Goal: Information Seeking & Learning: Find specific fact

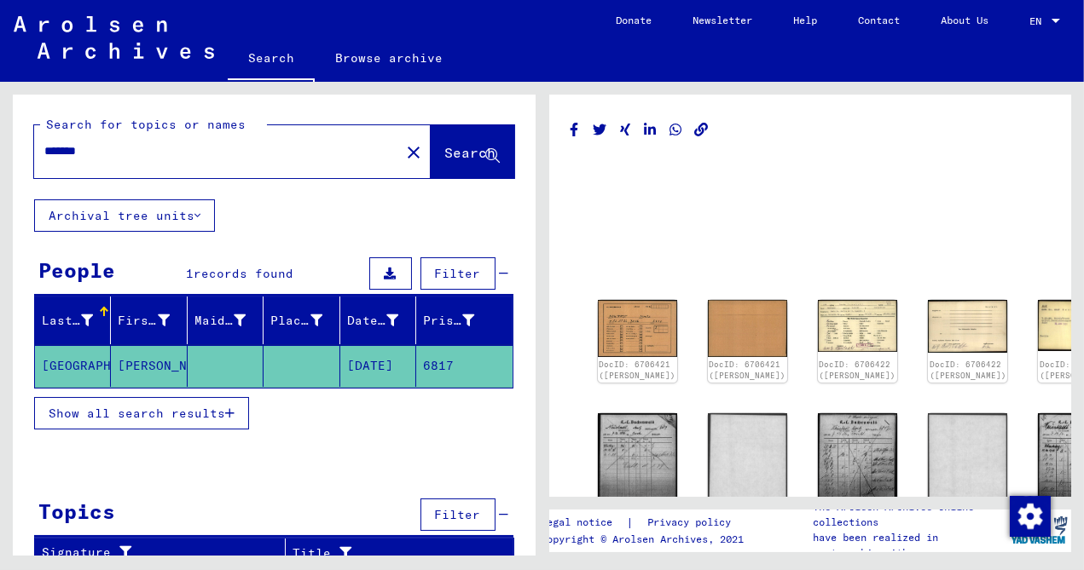
click at [1077, 110] on div "DocID: 6706421 ([PERSON_NAME]) DocID: 6706421 ([PERSON_NAME]) DocID: 6706422 ([…" at bounding box center [812, 319] width 541 height 474
click at [622, 324] on img at bounding box center [637, 328] width 84 height 60
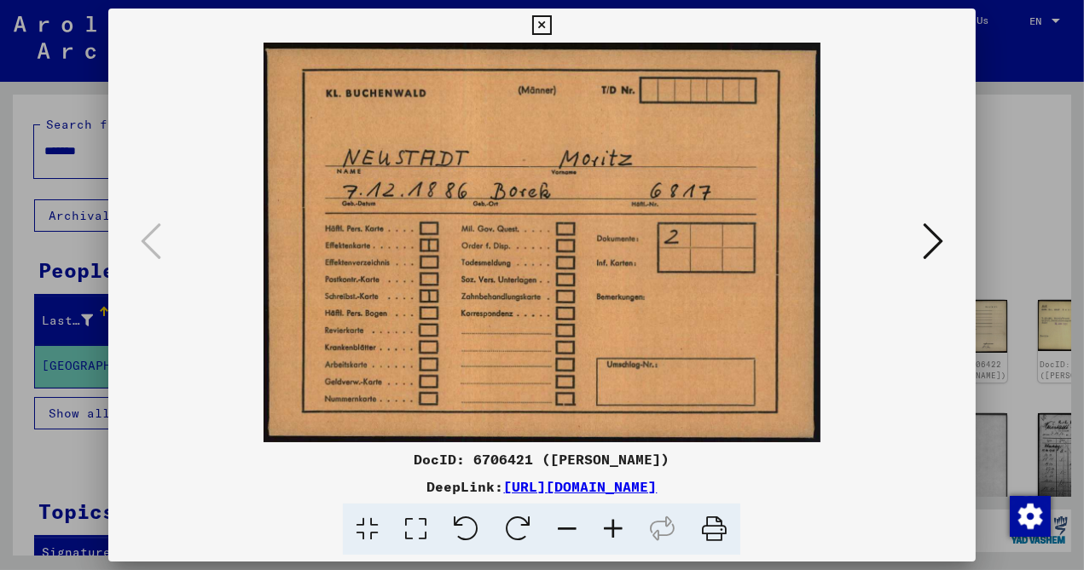
click at [931, 240] on icon at bounding box center [933, 241] width 20 height 41
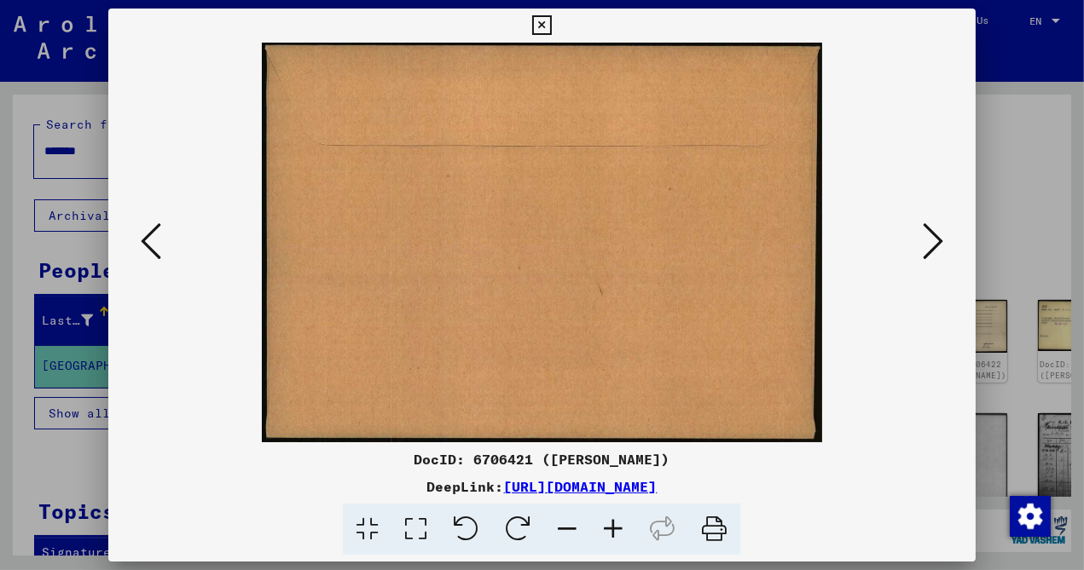
click at [931, 240] on icon at bounding box center [933, 241] width 20 height 41
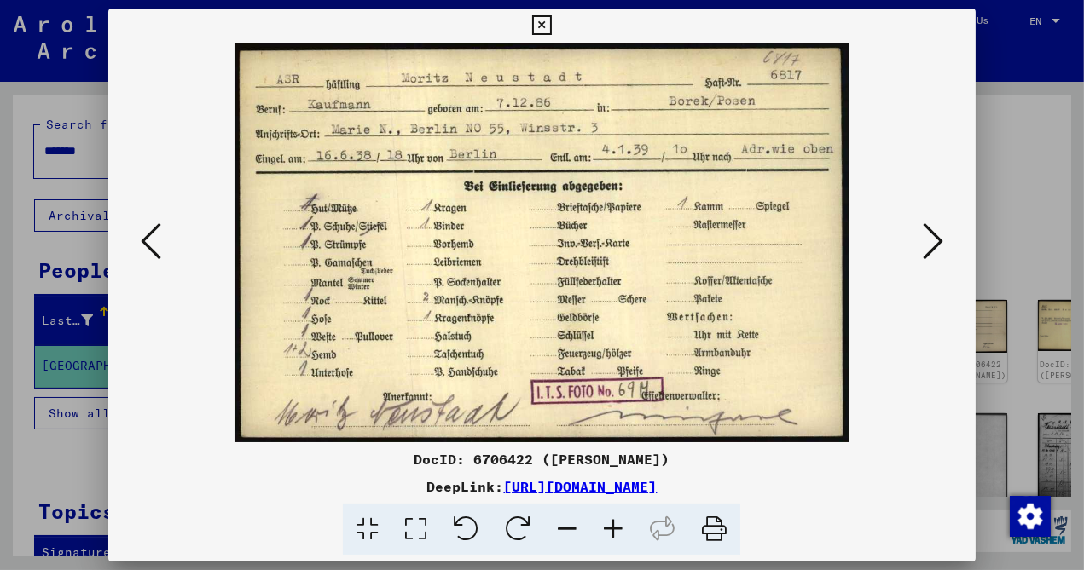
click at [931, 240] on icon at bounding box center [933, 241] width 20 height 41
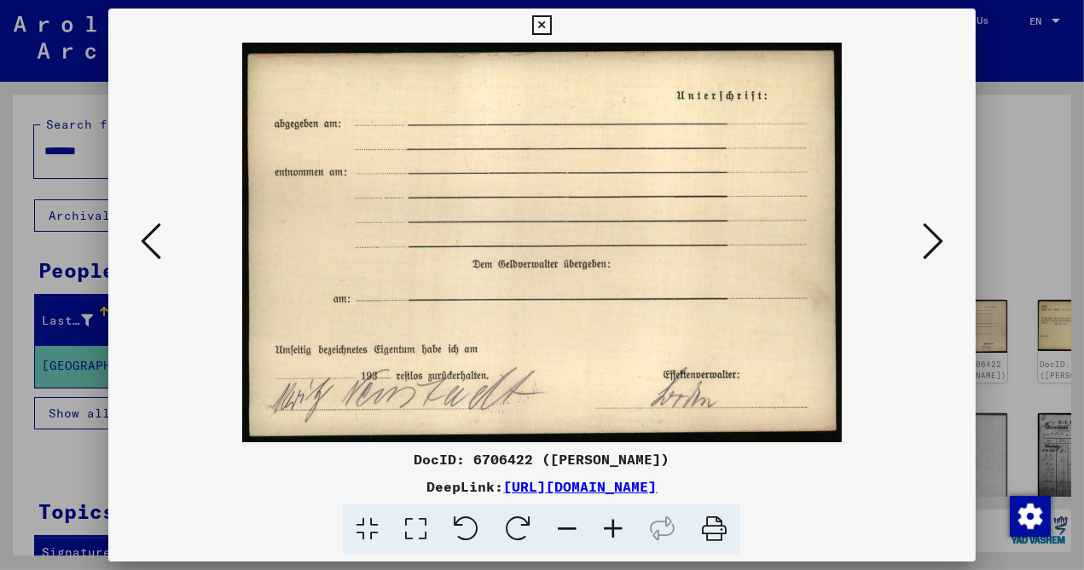
click at [934, 240] on icon at bounding box center [933, 241] width 20 height 41
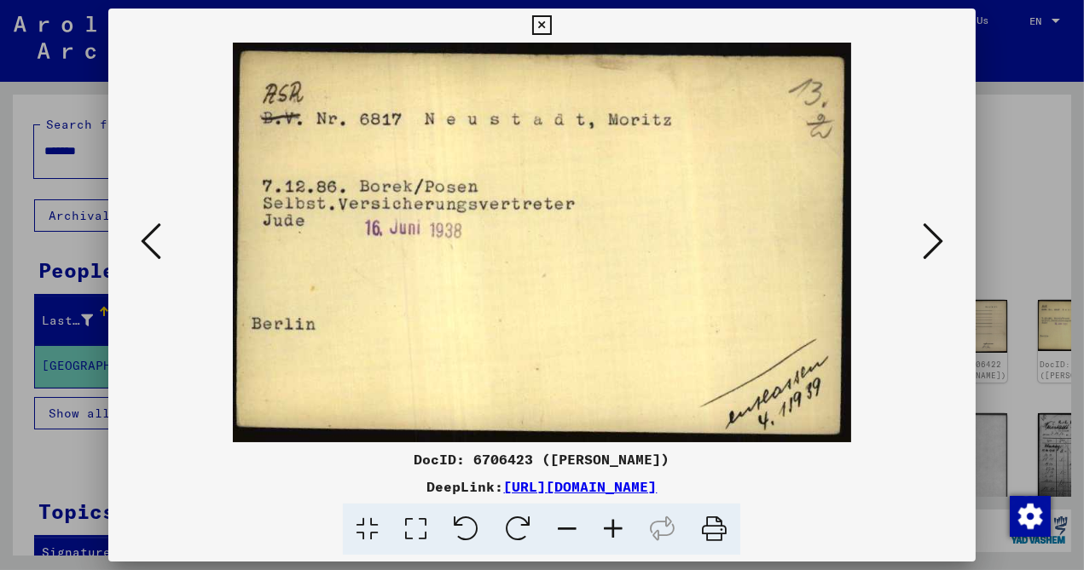
click at [934, 240] on icon at bounding box center [933, 241] width 20 height 41
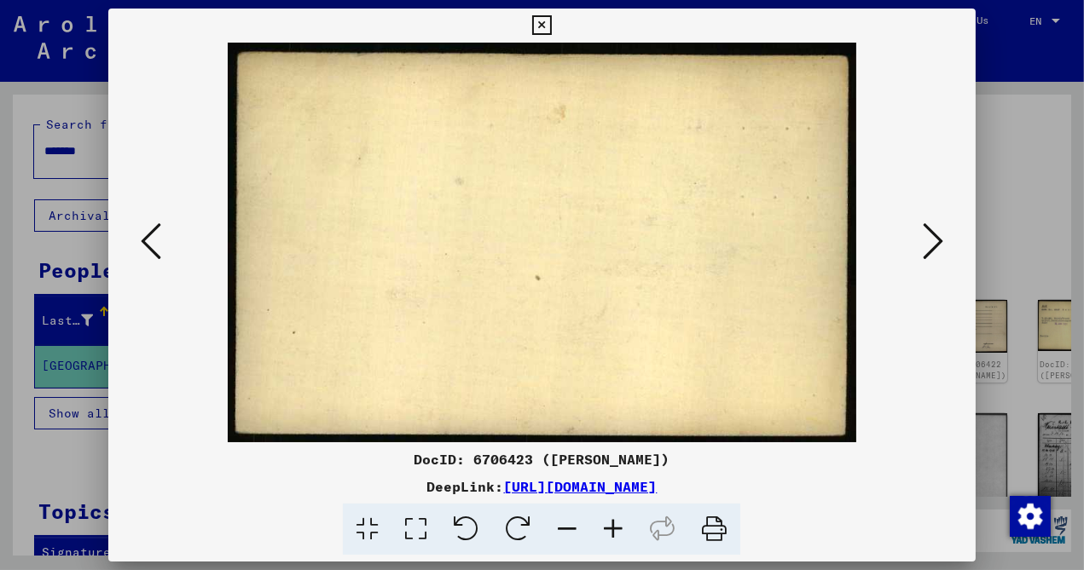
click at [934, 240] on icon at bounding box center [933, 241] width 20 height 41
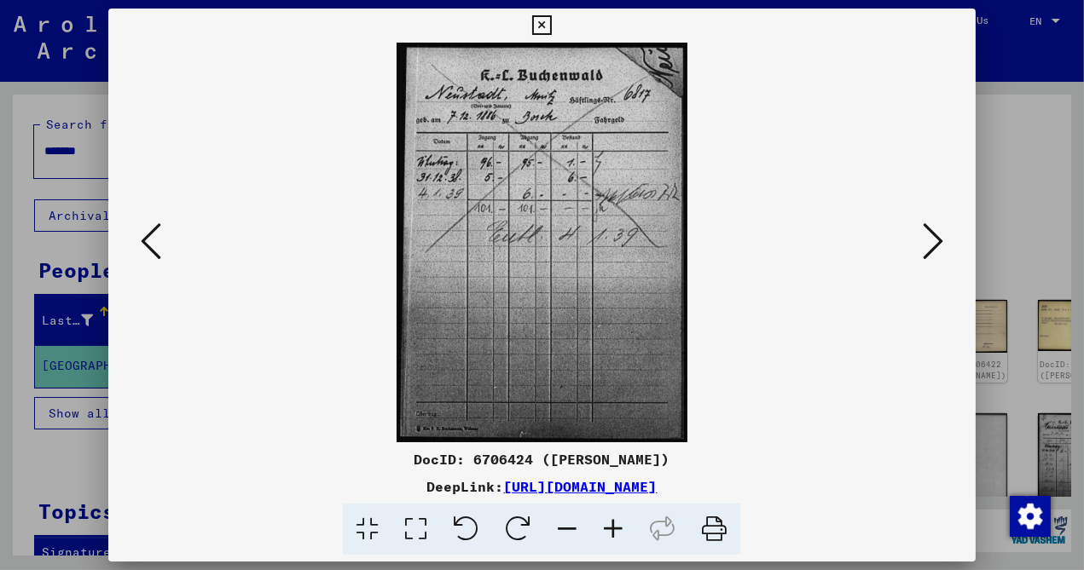
click at [934, 240] on icon at bounding box center [933, 241] width 20 height 41
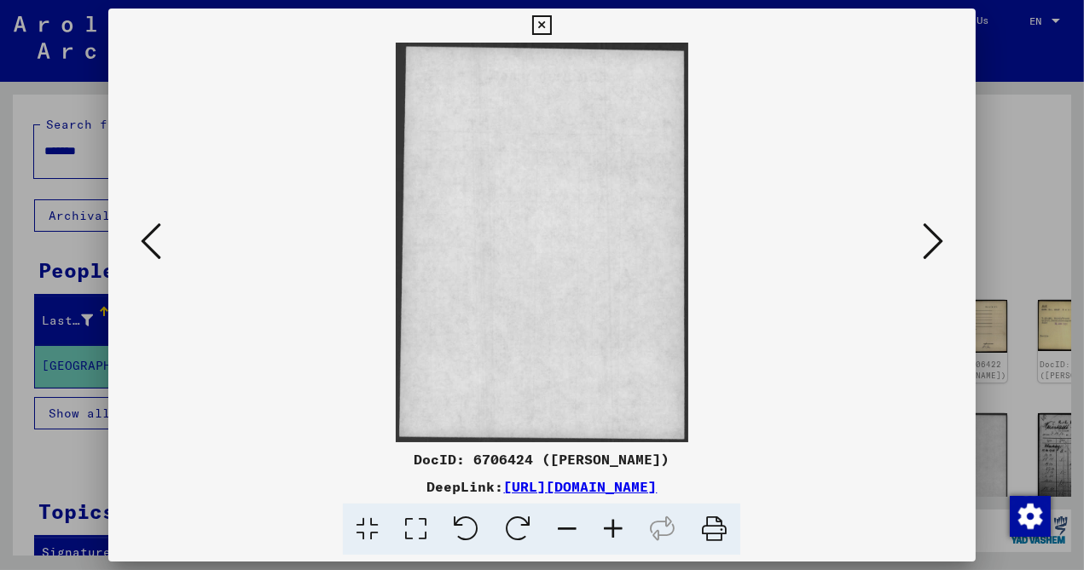
click at [934, 240] on icon at bounding box center [933, 241] width 20 height 41
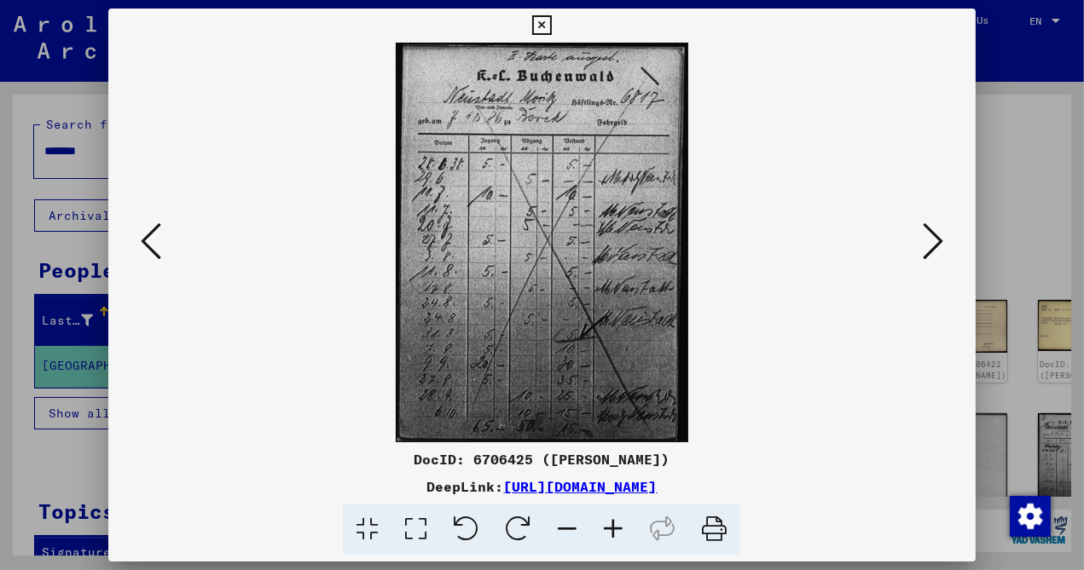
click at [935, 242] on icon at bounding box center [933, 241] width 20 height 41
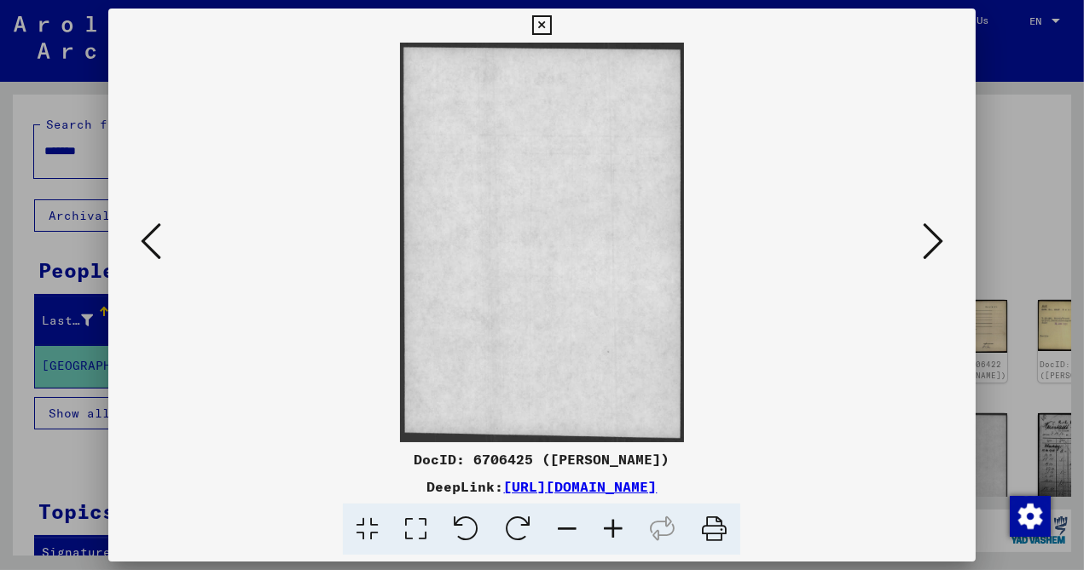
click at [935, 242] on icon at bounding box center [933, 241] width 20 height 41
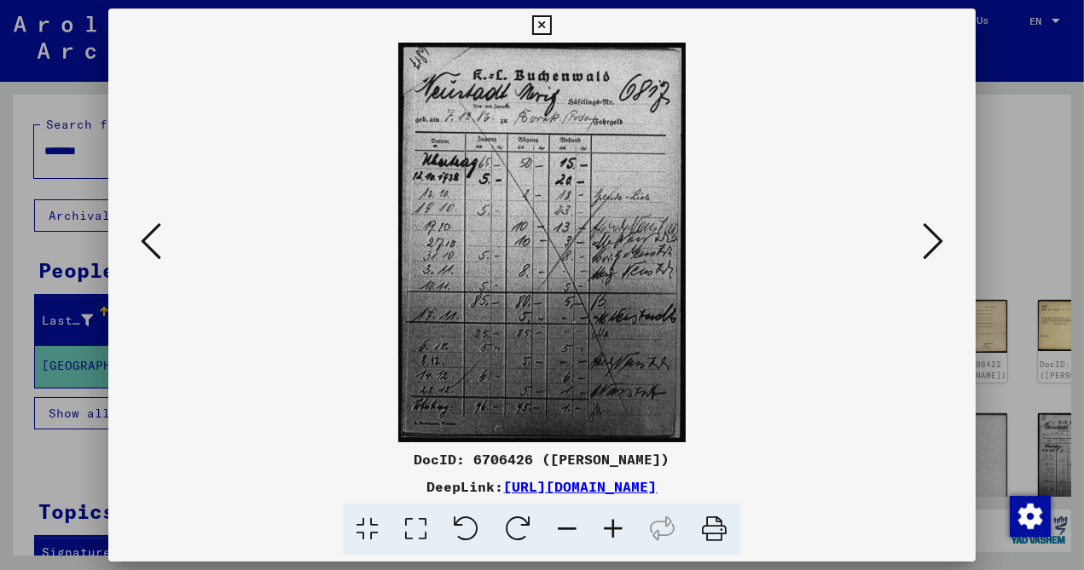
click at [935, 242] on icon at bounding box center [933, 241] width 20 height 41
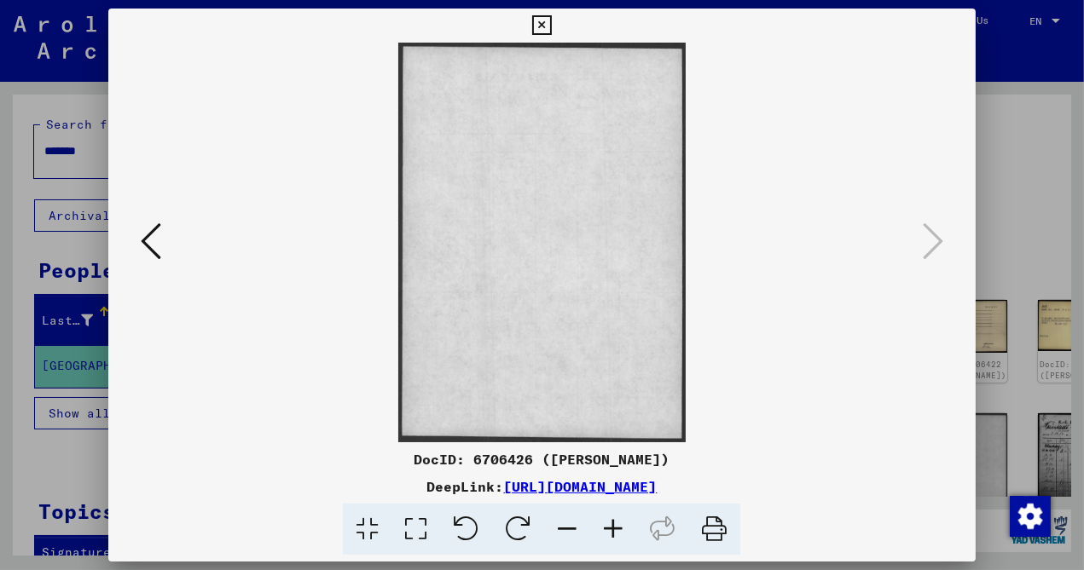
click at [552, 26] on icon at bounding box center [542, 25] width 20 height 20
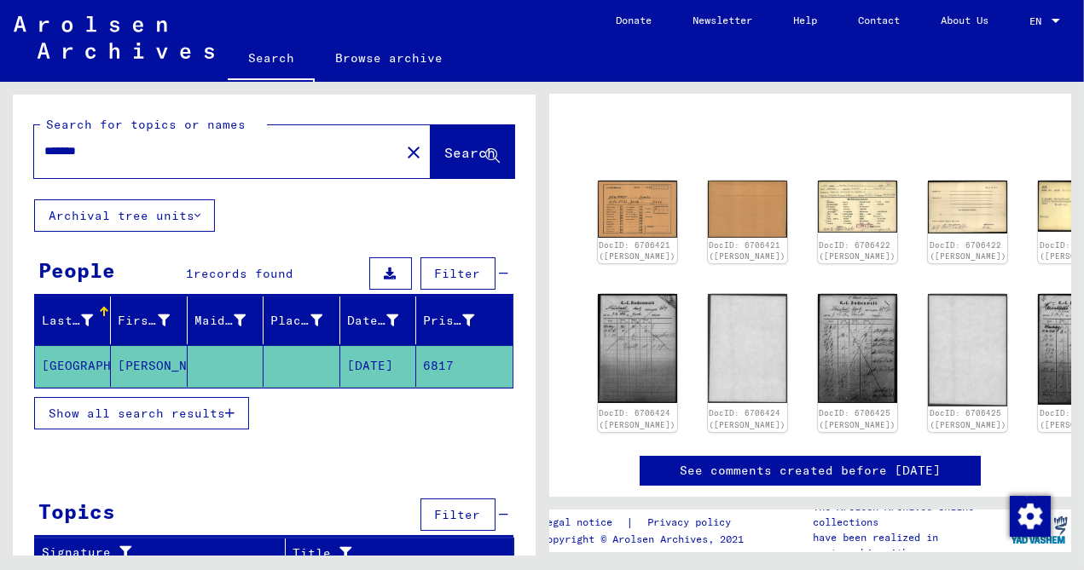
scroll to position [109, 0]
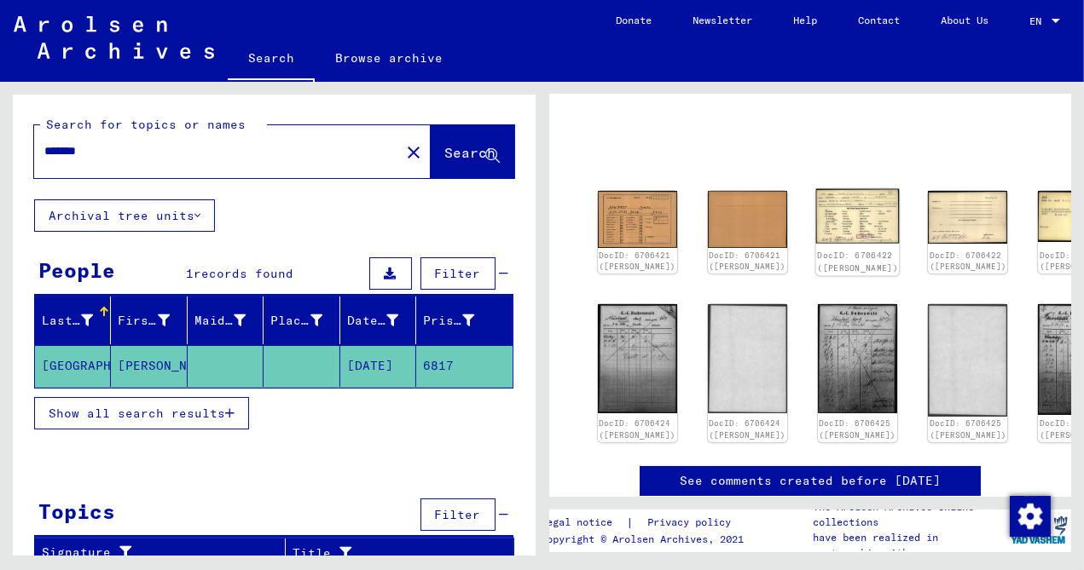
click at [816, 195] on img at bounding box center [858, 216] width 84 height 55
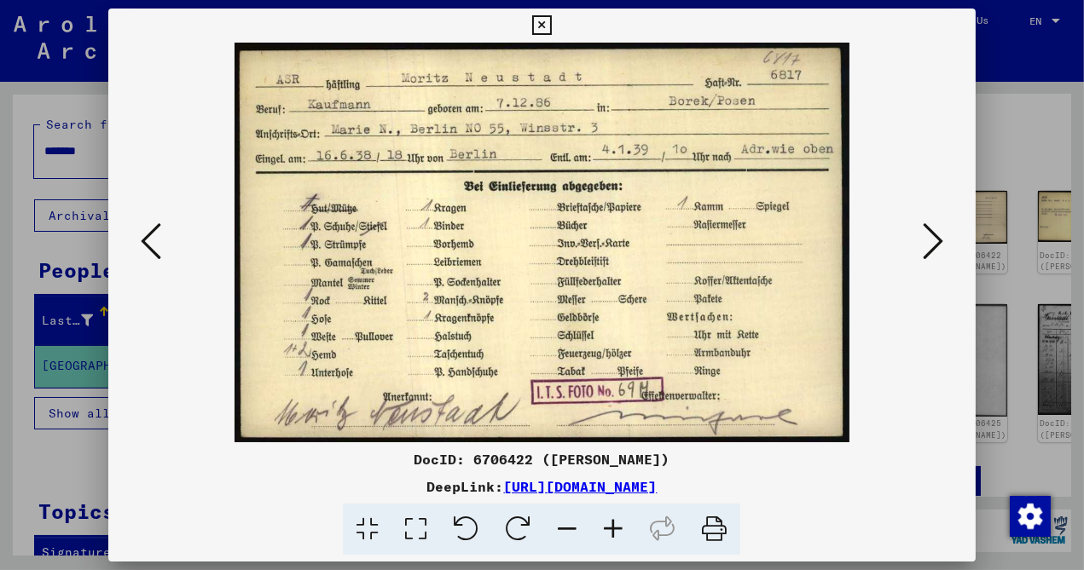
click at [934, 237] on icon at bounding box center [933, 241] width 20 height 41
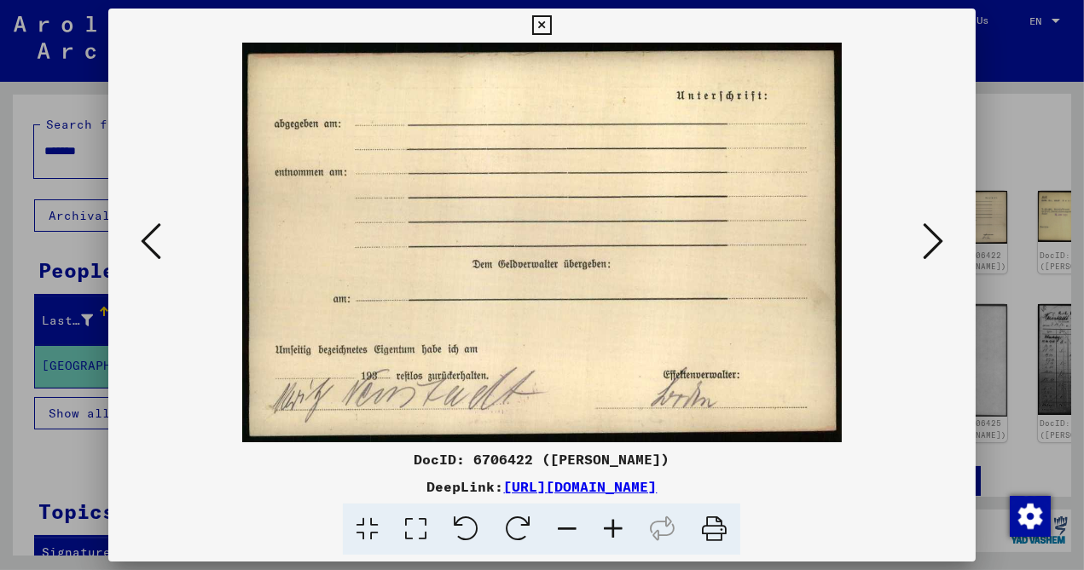
click at [934, 237] on icon at bounding box center [933, 241] width 20 height 41
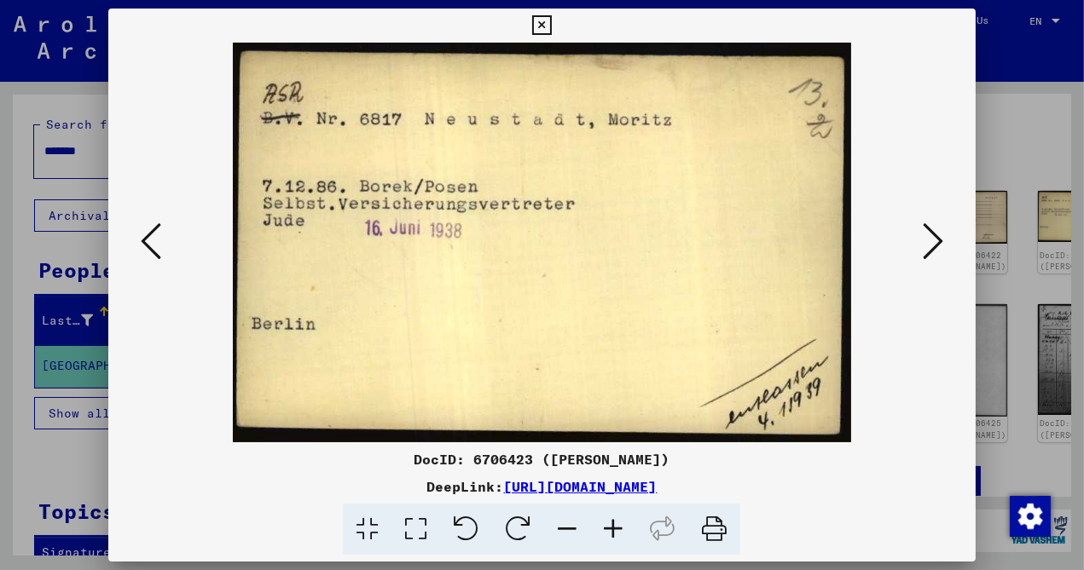
click at [153, 251] on icon at bounding box center [151, 241] width 20 height 41
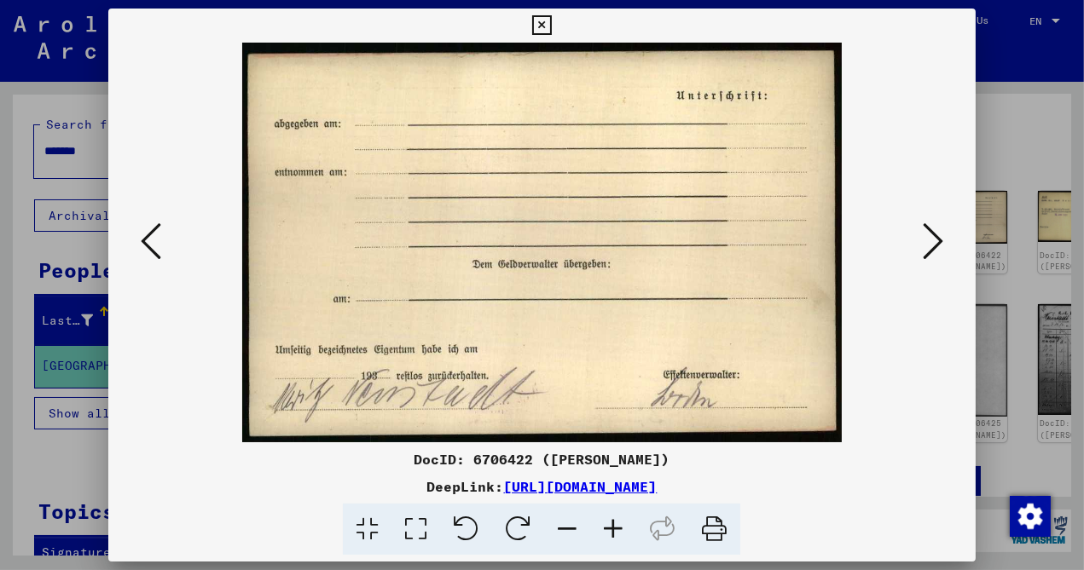
click at [153, 251] on icon at bounding box center [151, 241] width 20 height 41
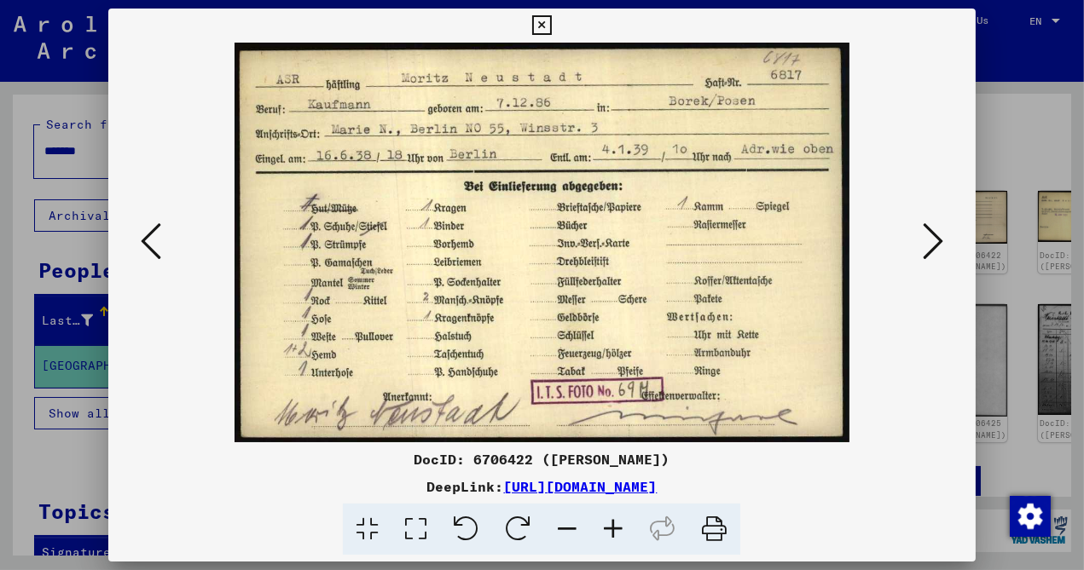
click at [935, 242] on icon at bounding box center [933, 241] width 20 height 41
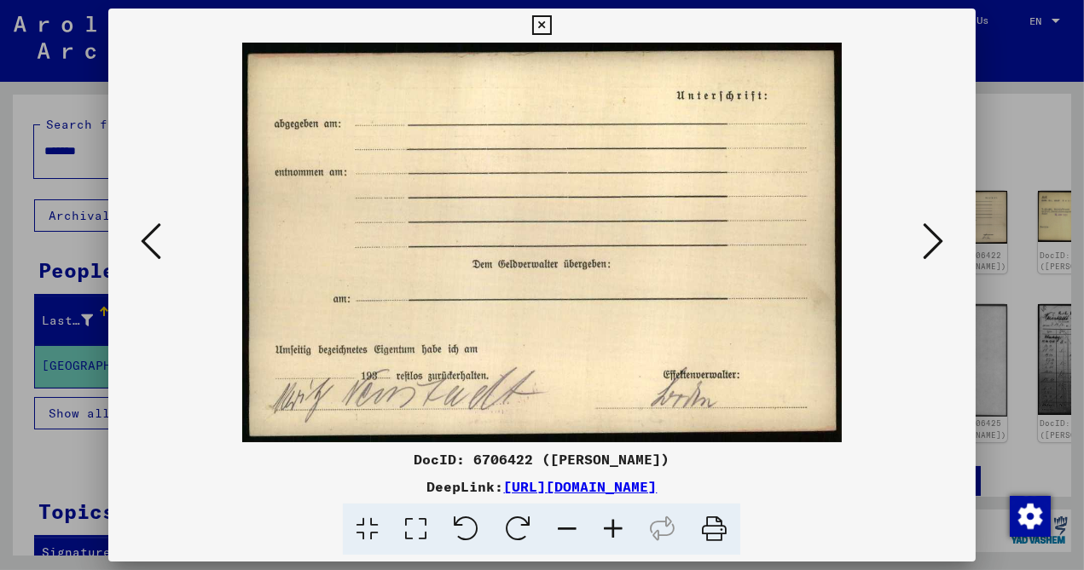
click at [935, 242] on icon at bounding box center [933, 241] width 20 height 41
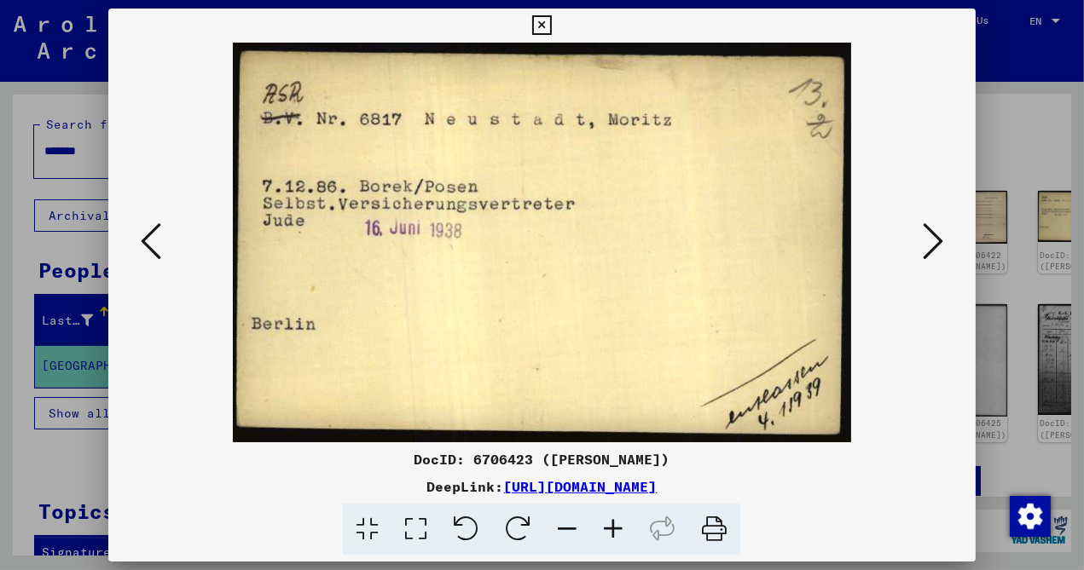
click at [935, 242] on icon at bounding box center [933, 241] width 20 height 41
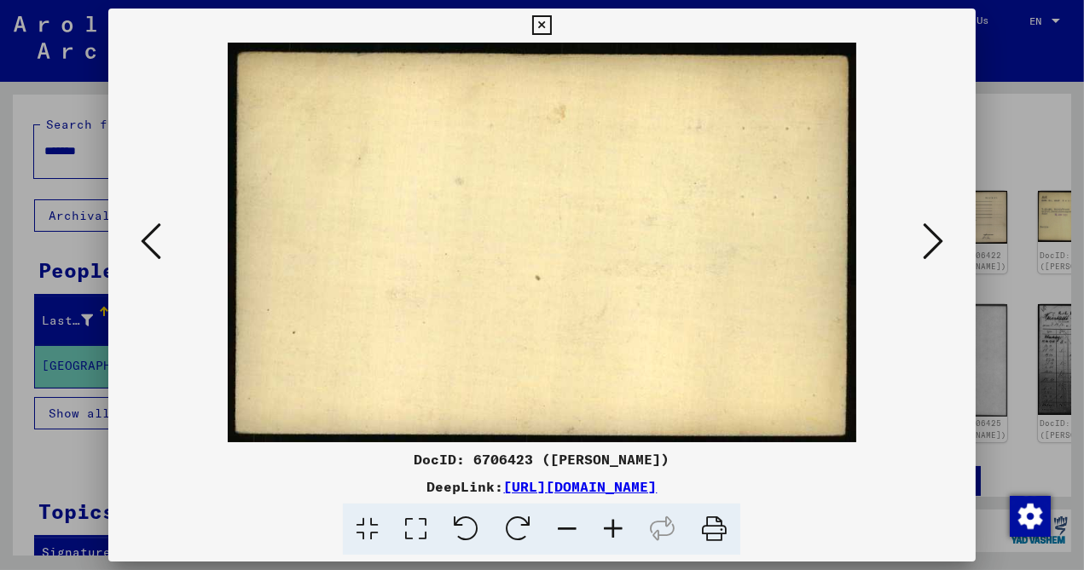
click at [935, 242] on icon at bounding box center [933, 241] width 20 height 41
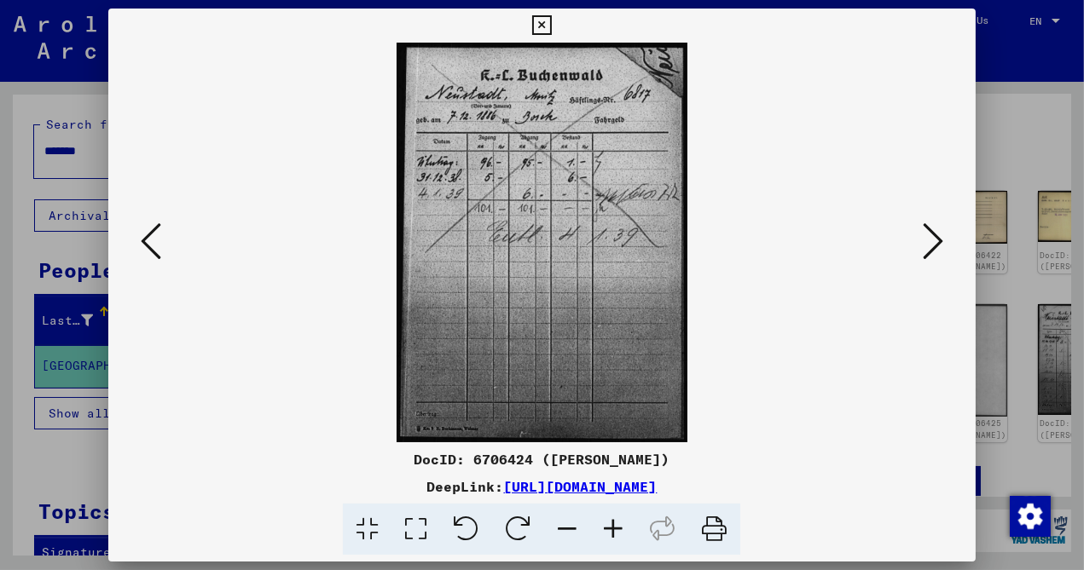
click at [149, 247] on icon at bounding box center [151, 241] width 20 height 41
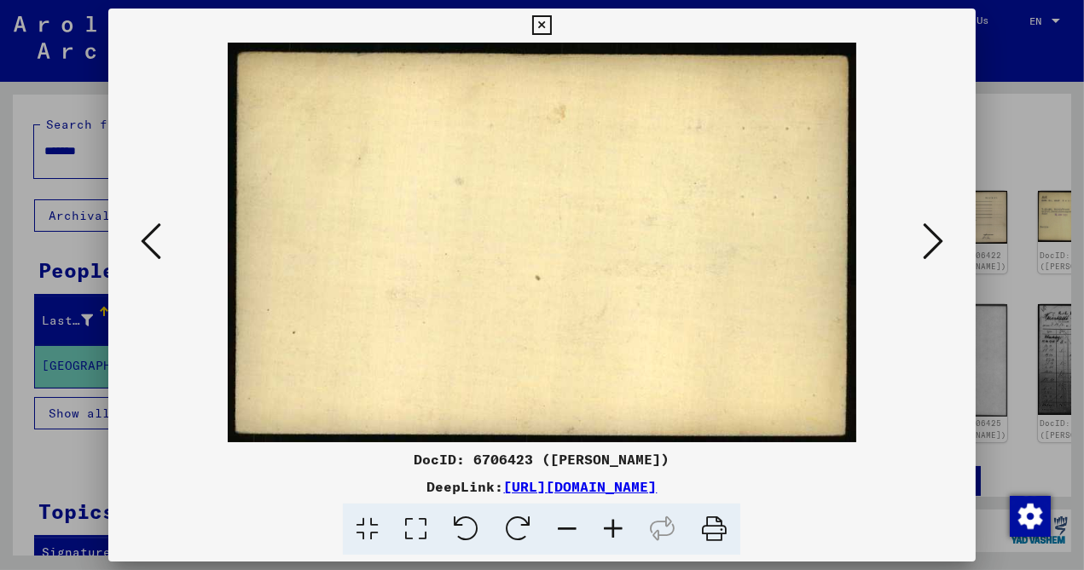
click at [149, 247] on icon at bounding box center [151, 241] width 20 height 41
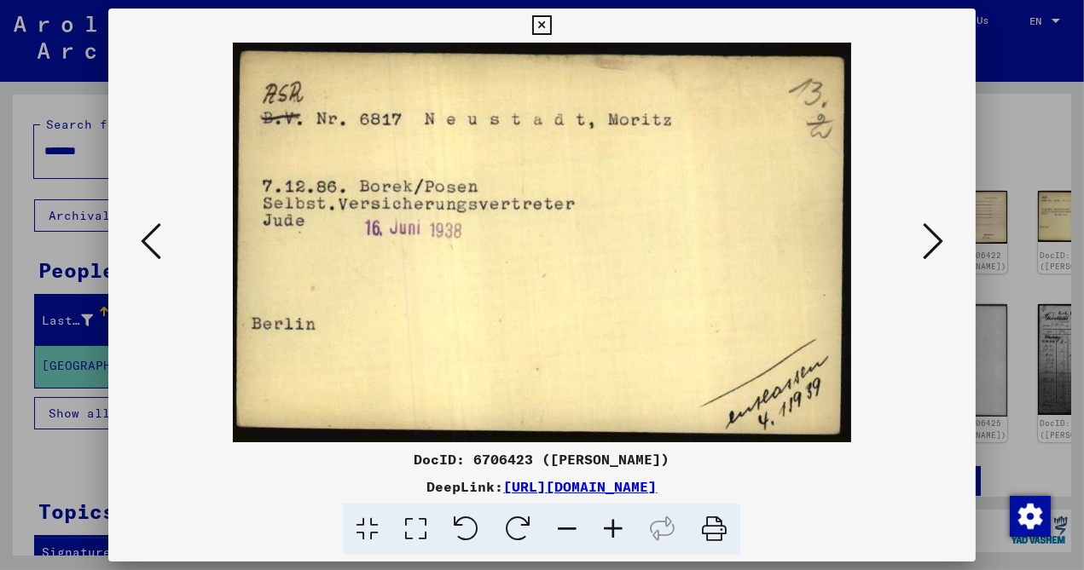
click at [552, 26] on icon at bounding box center [542, 25] width 20 height 20
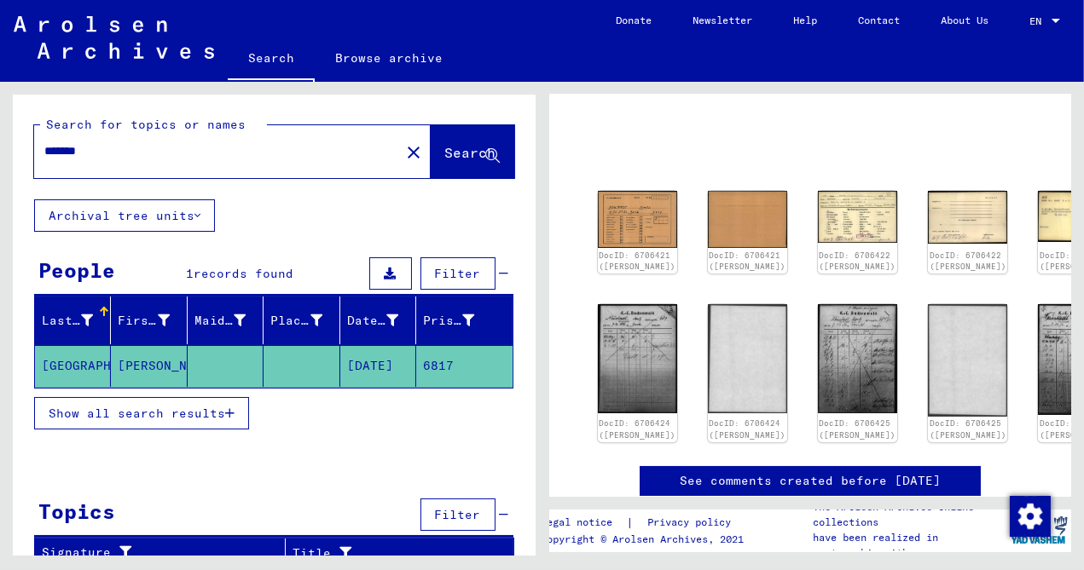
drag, startPoint x: 119, startPoint y: 150, endPoint x: -32, endPoint y: 165, distance: 151.7
click at [44, 160] on input "*******" at bounding box center [216, 151] width 345 height 18
type input "**********"
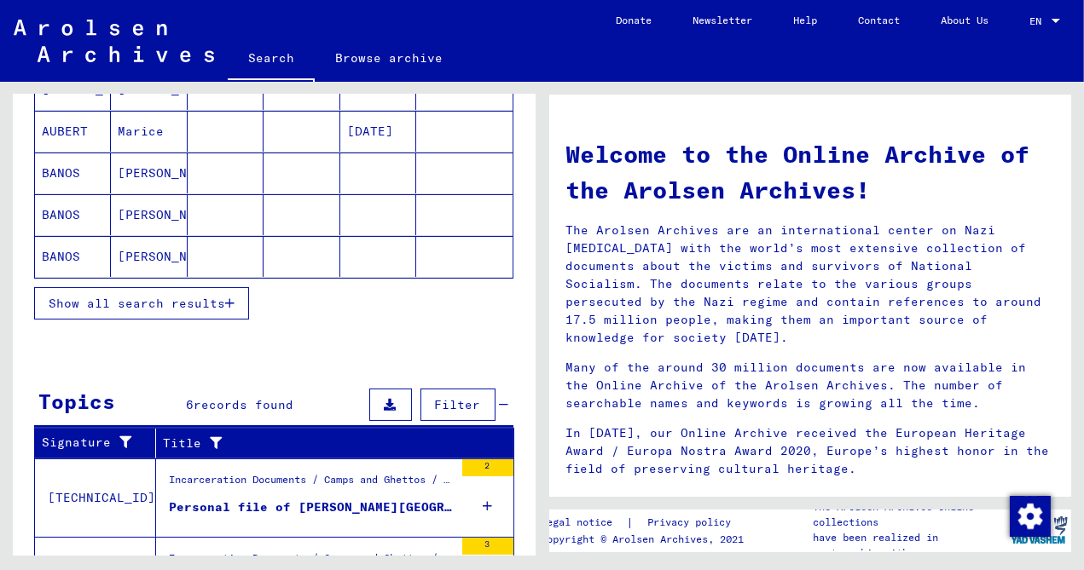
scroll to position [277, 0]
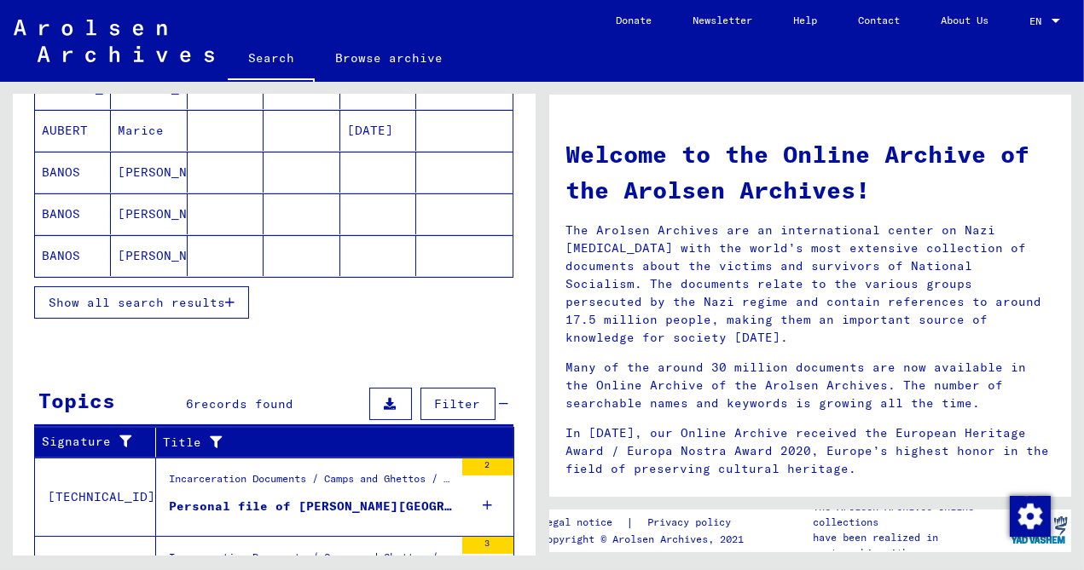
click at [221, 306] on span "Show all search results" at bounding box center [137, 302] width 177 height 15
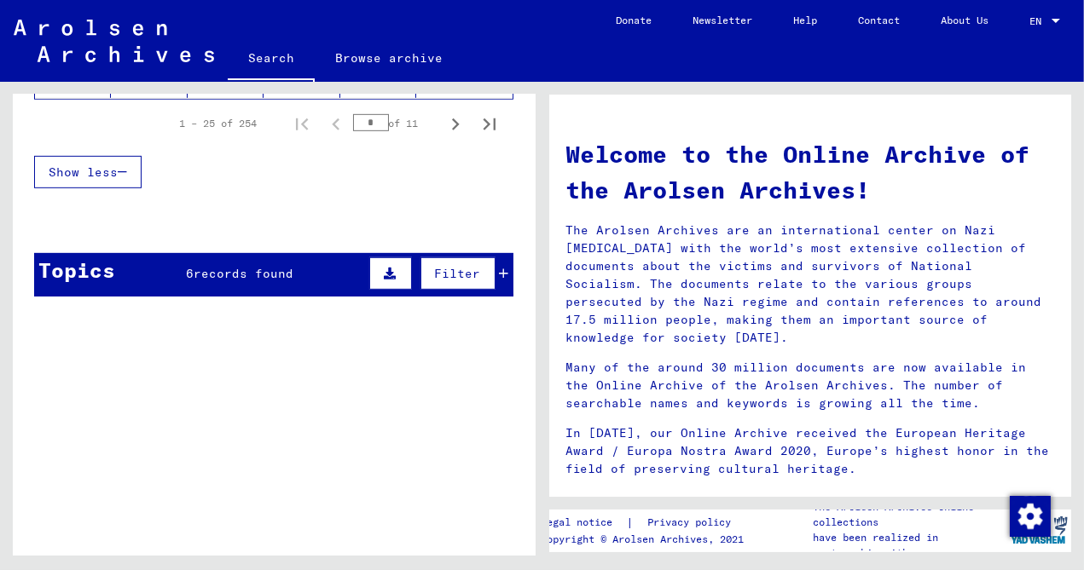
scroll to position [1294, 0]
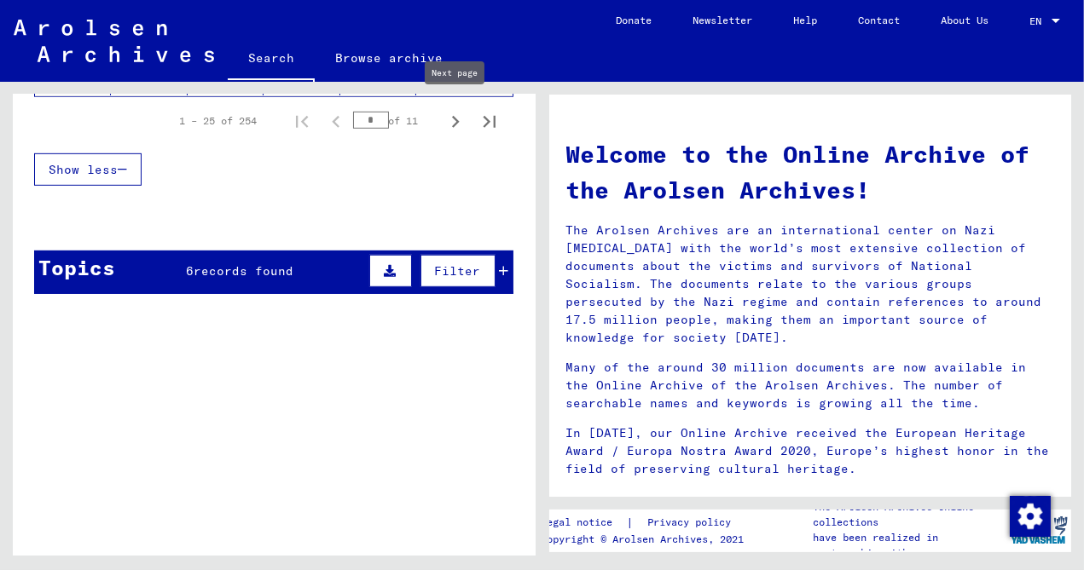
click at [452, 117] on icon "Next page" at bounding box center [455, 122] width 24 height 24
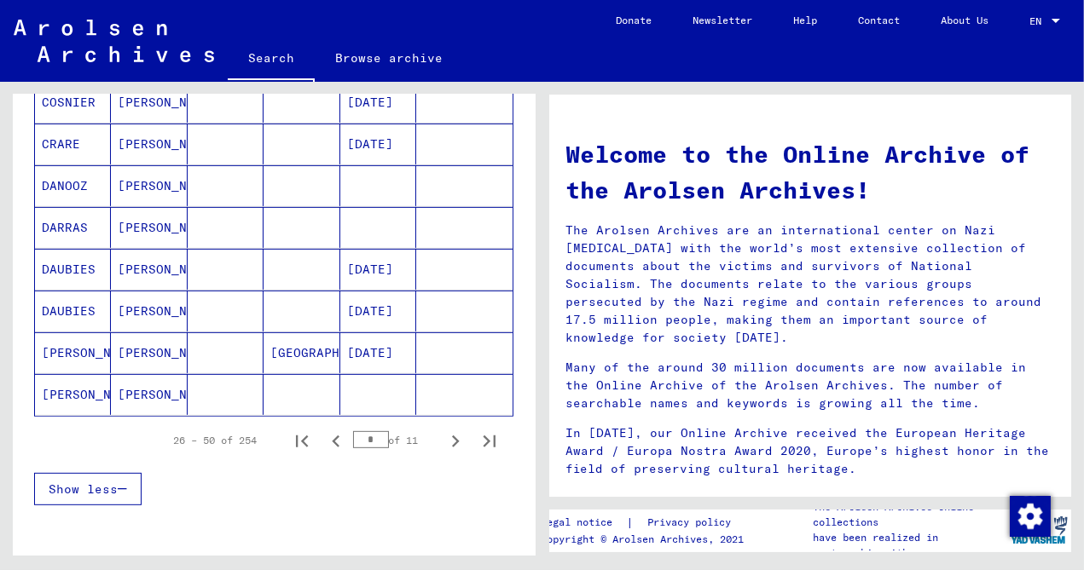
scroll to position [975, 0]
click at [458, 431] on icon "Next page" at bounding box center [455, 441] width 24 height 24
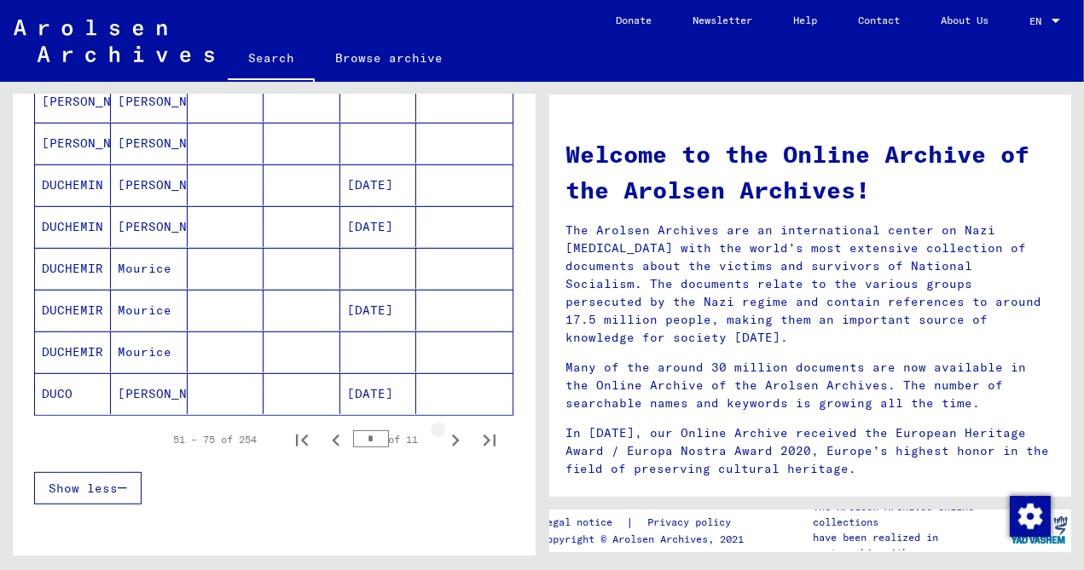
click at [455, 435] on icon "Next page" at bounding box center [456, 441] width 8 height 12
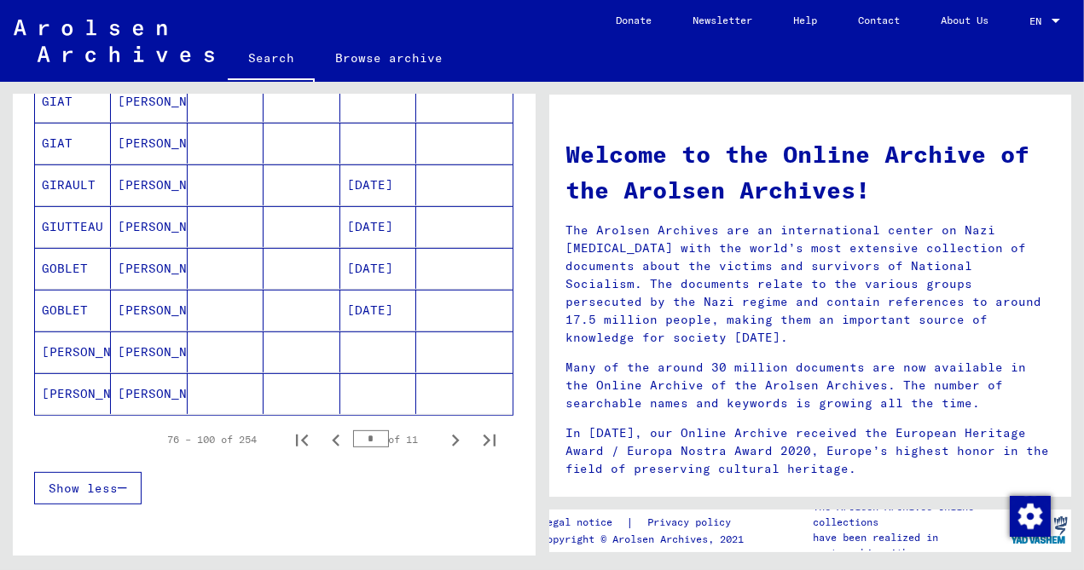
click at [455, 435] on icon "Next page" at bounding box center [456, 441] width 8 height 12
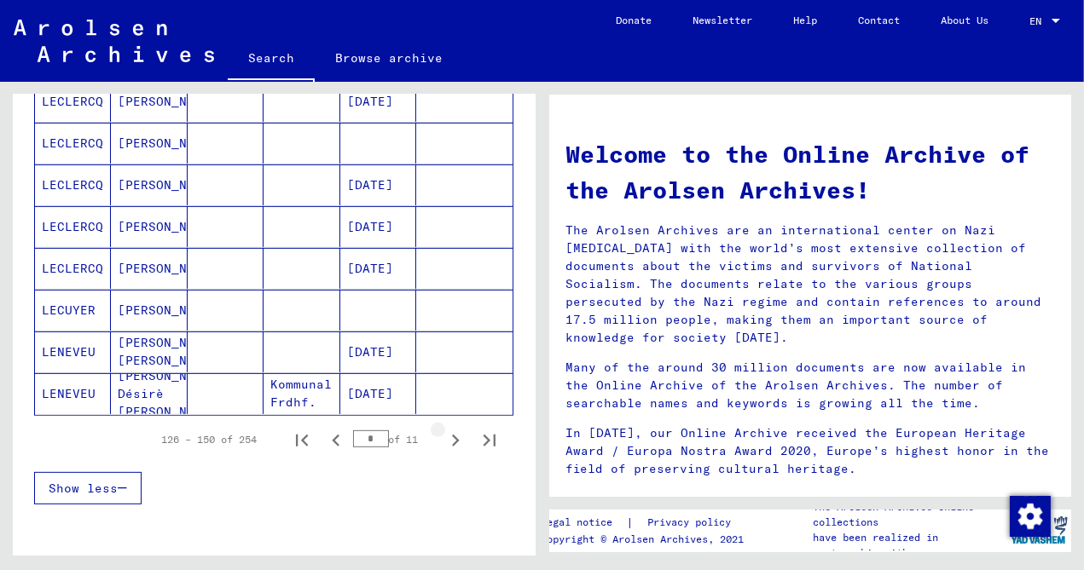
click at [455, 435] on icon "Next page" at bounding box center [456, 441] width 8 height 12
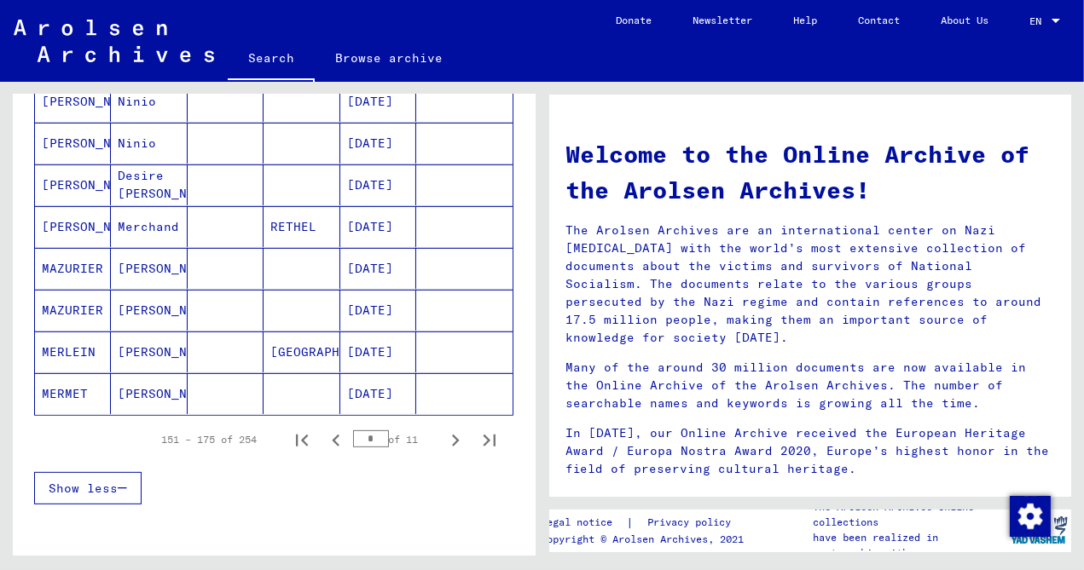
click at [455, 435] on icon "Next page" at bounding box center [456, 441] width 8 height 12
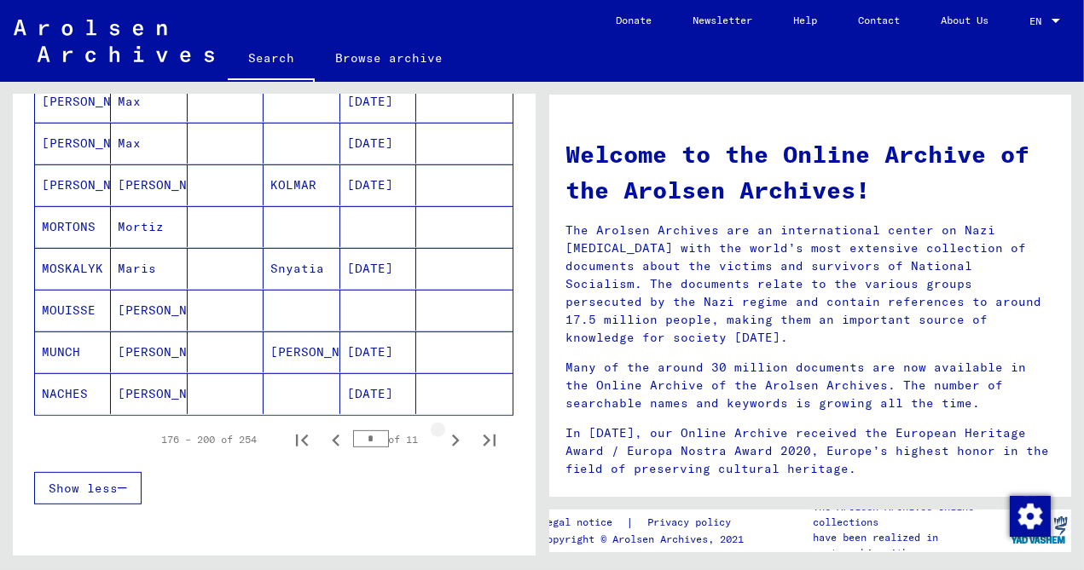
click at [455, 435] on icon "Next page" at bounding box center [456, 441] width 8 height 12
type input "*"
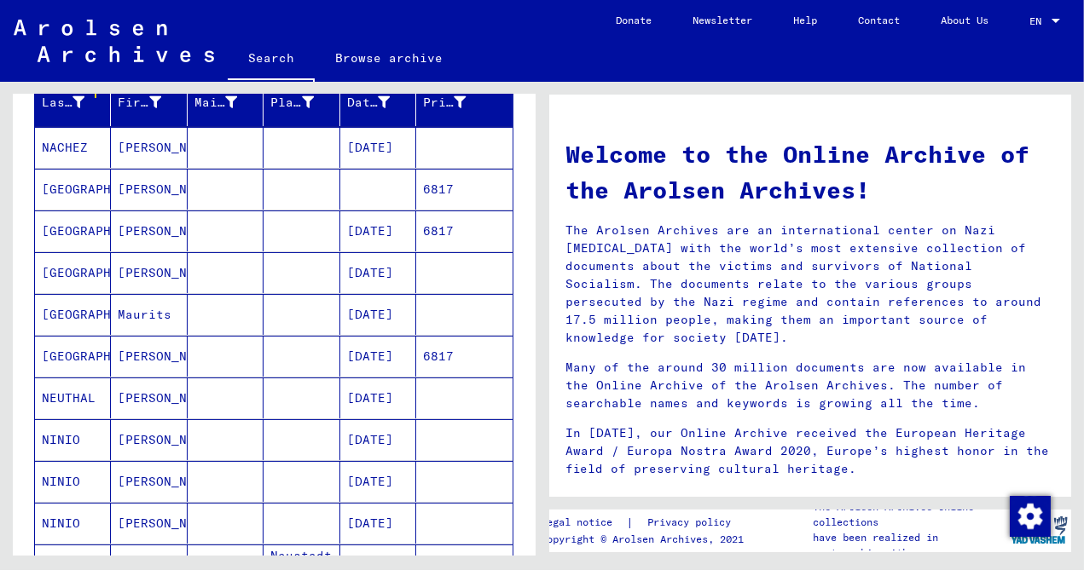
scroll to position [217, 0]
click at [67, 229] on mat-cell "[GEOGRAPHIC_DATA]" at bounding box center [73, 231] width 76 height 41
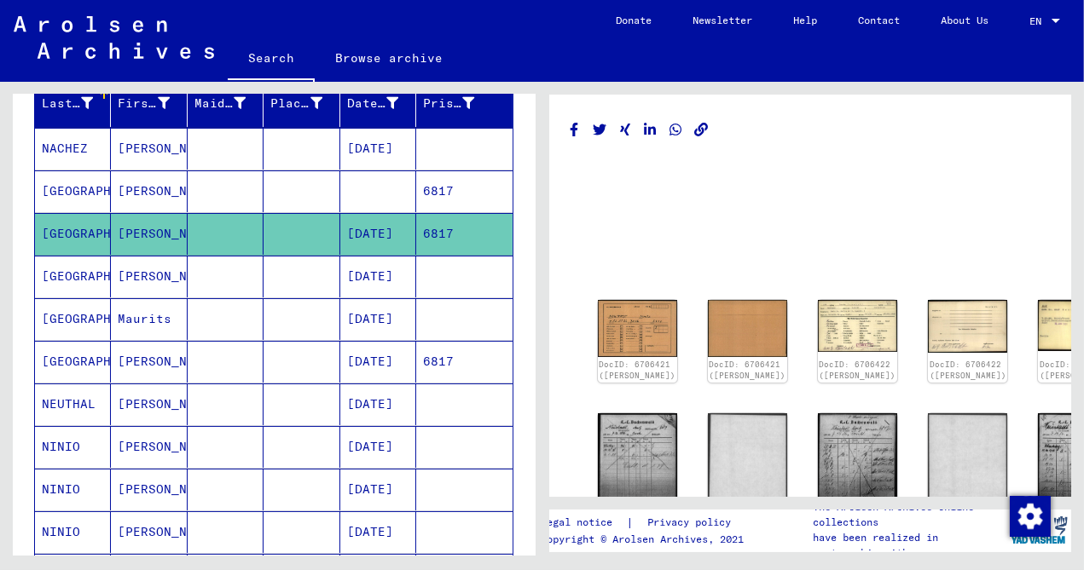
click at [64, 271] on mat-cell "[GEOGRAPHIC_DATA]" at bounding box center [73, 277] width 76 height 42
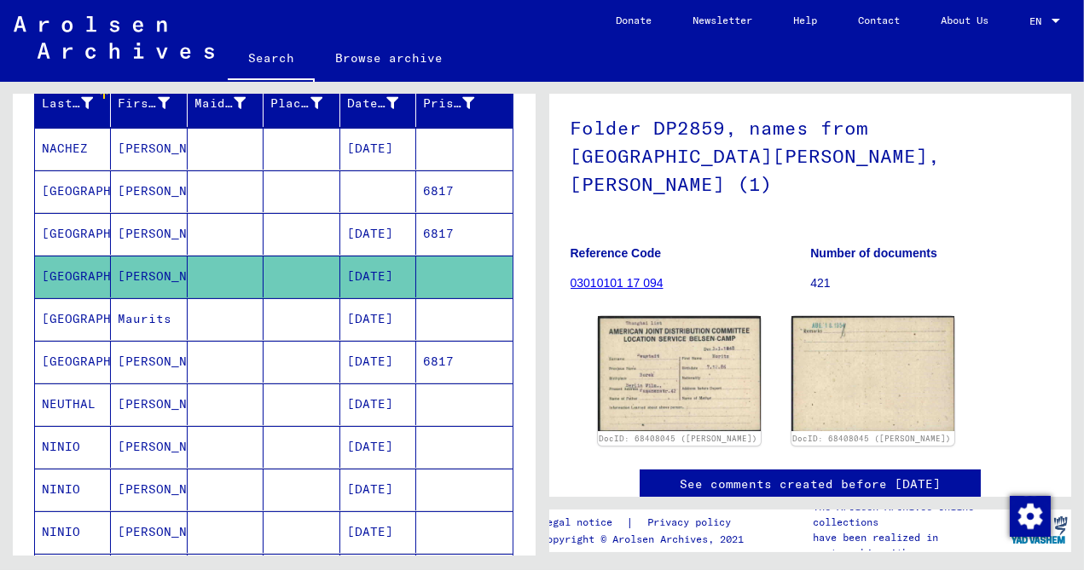
scroll to position [131, 0]
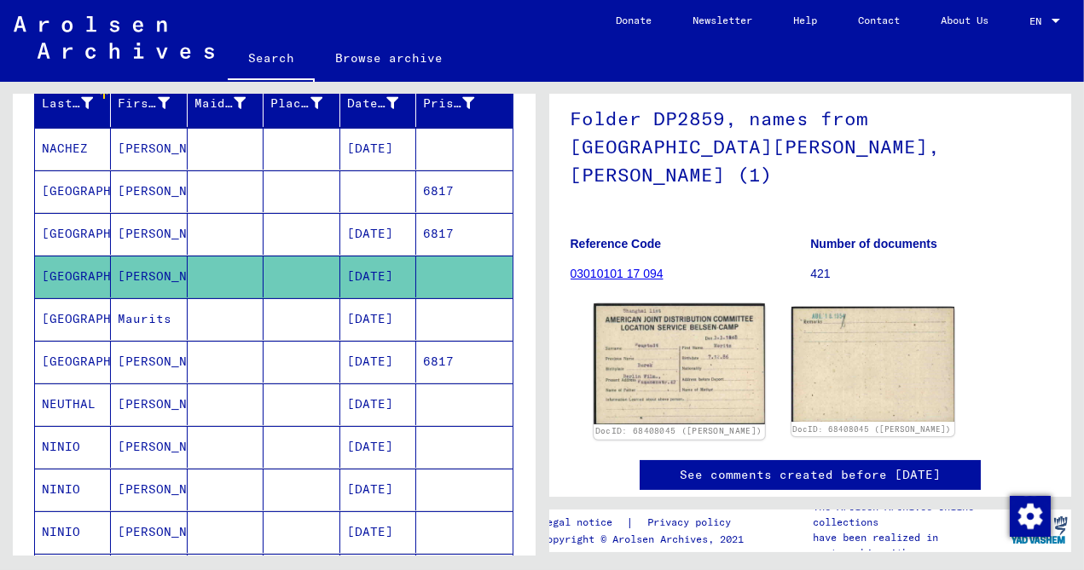
click at [634, 331] on img at bounding box center [678, 364] width 171 height 121
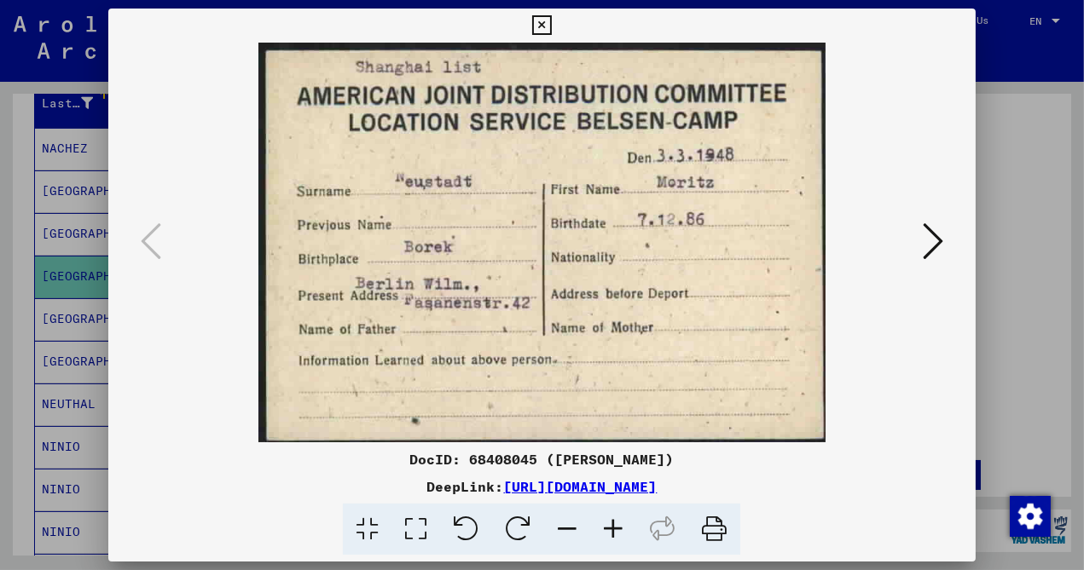
click at [941, 240] on icon at bounding box center [933, 241] width 20 height 41
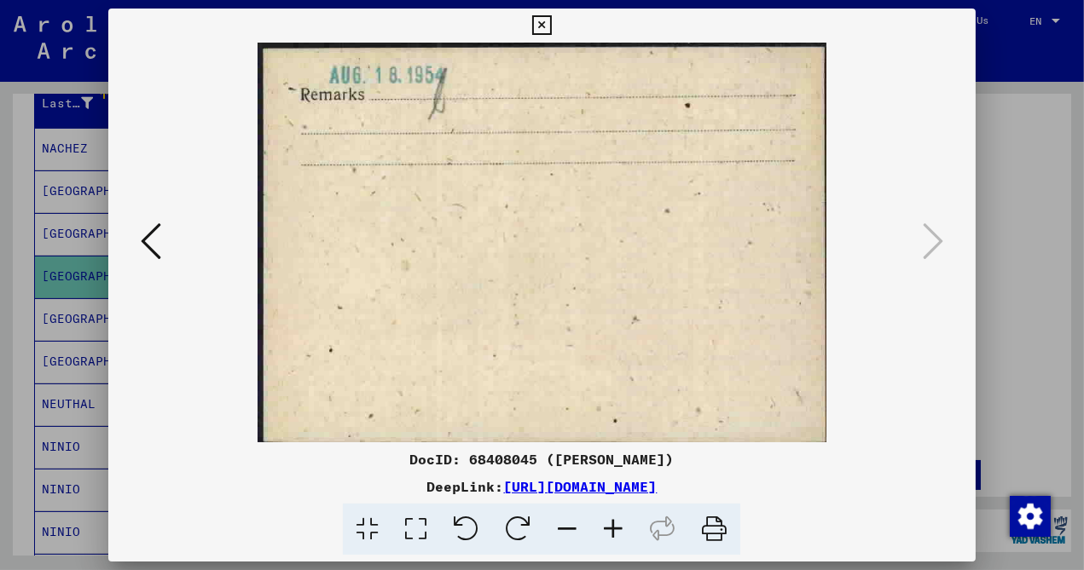
click at [141, 246] on icon at bounding box center [151, 241] width 20 height 41
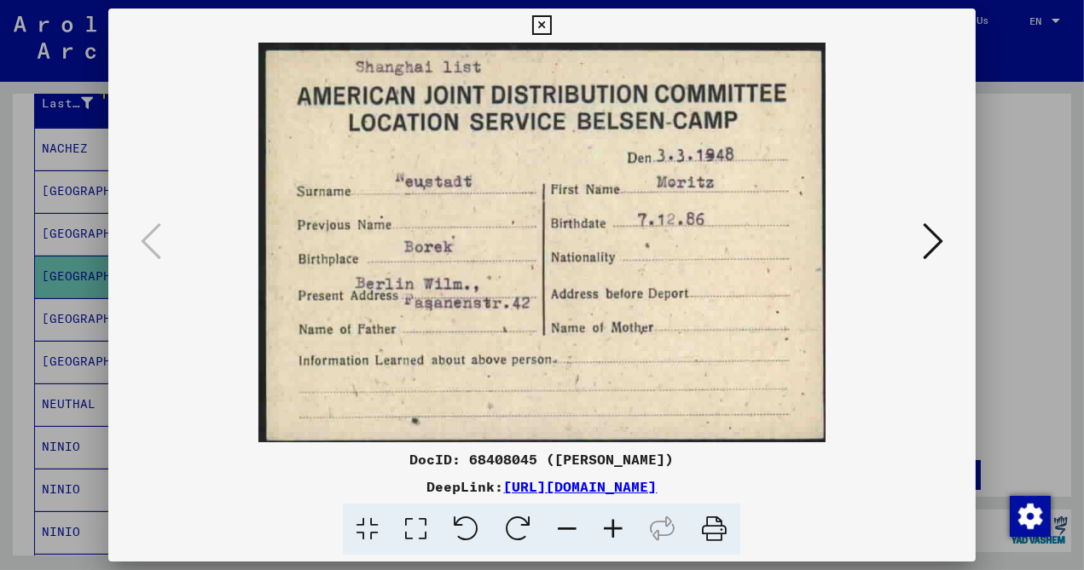
click at [934, 240] on icon at bounding box center [933, 241] width 20 height 41
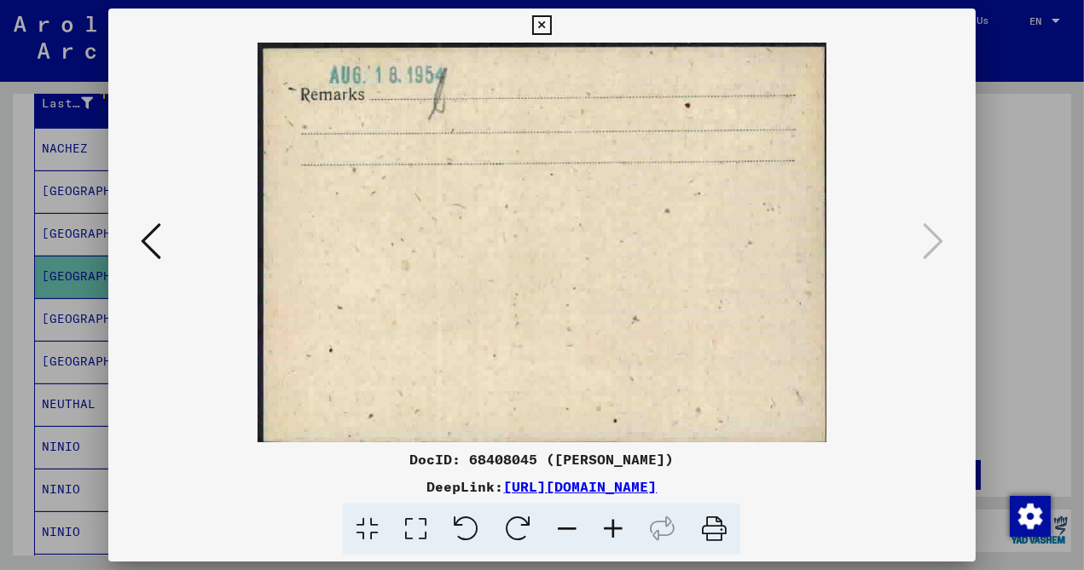
click at [552, 24] on icon at bounding box center [542, 25] width 20 height 20
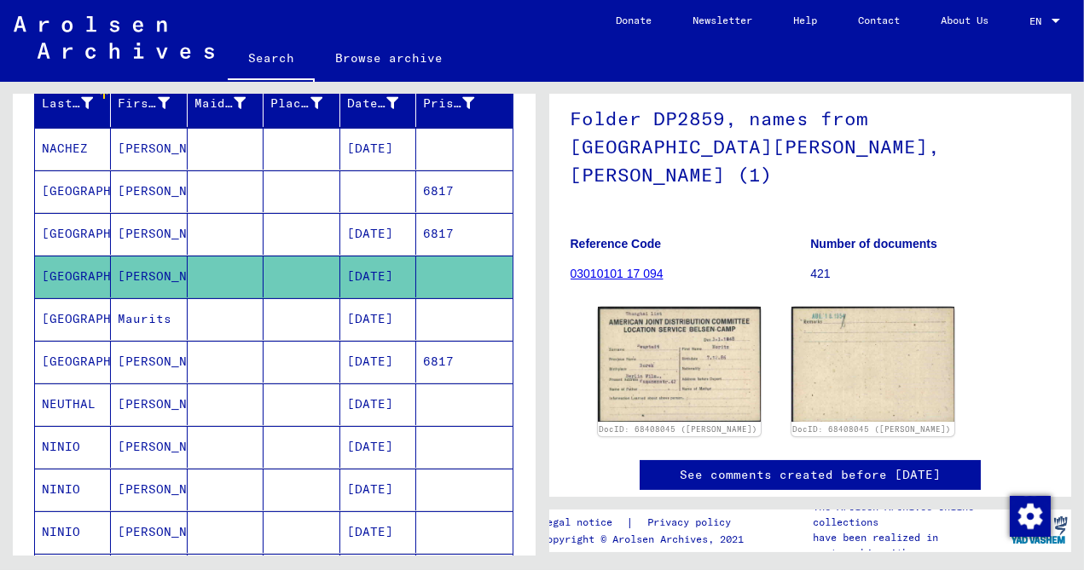
click at [78, 356] on mat-cell "[GEOGRAPHIC_DATA]" at bounding box center [73, 362] width 76 height 42
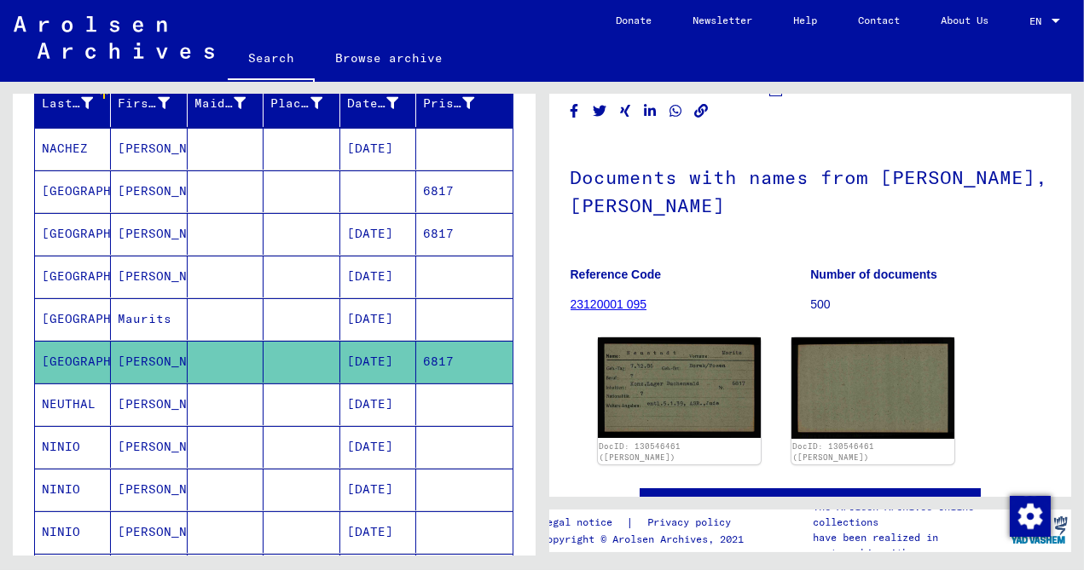
scroll to position [91, 0]
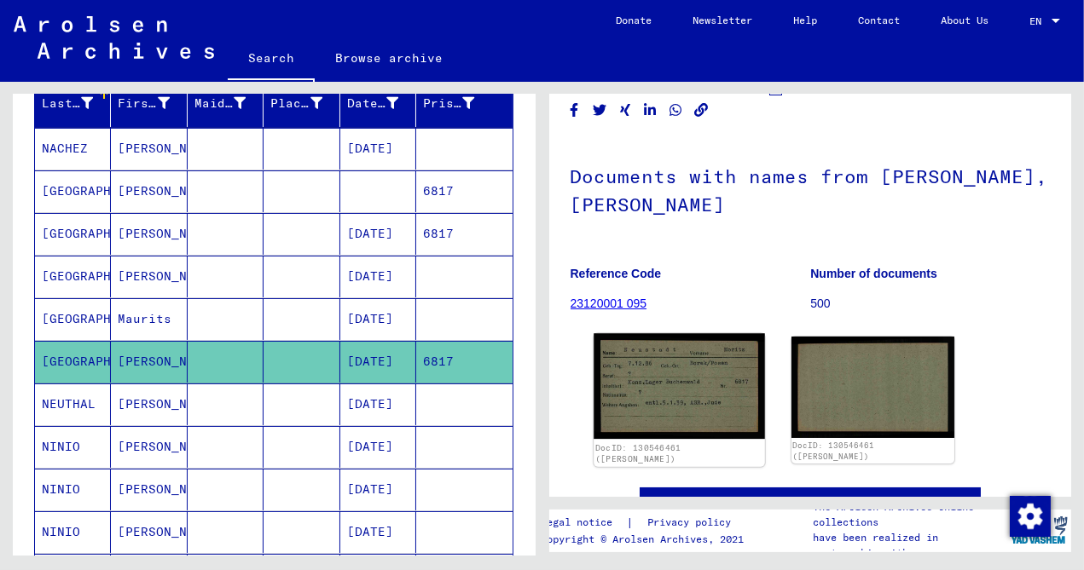
click at [686, 385] on img at bounding box center [678, 386] width 171 height 106
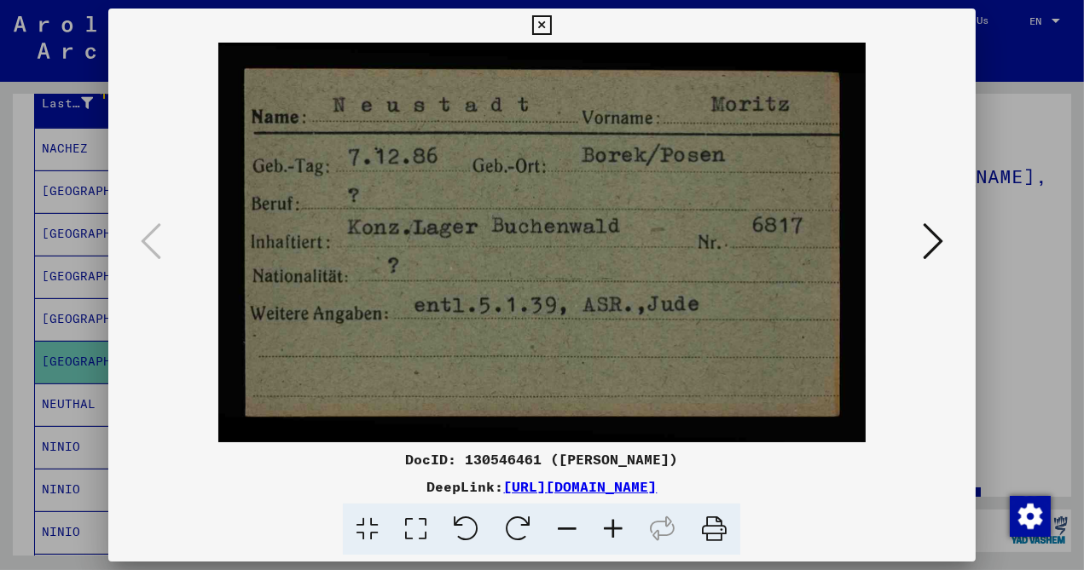
click at [932, 237] on icon at bounding box center [933, 241] width 20 height 41
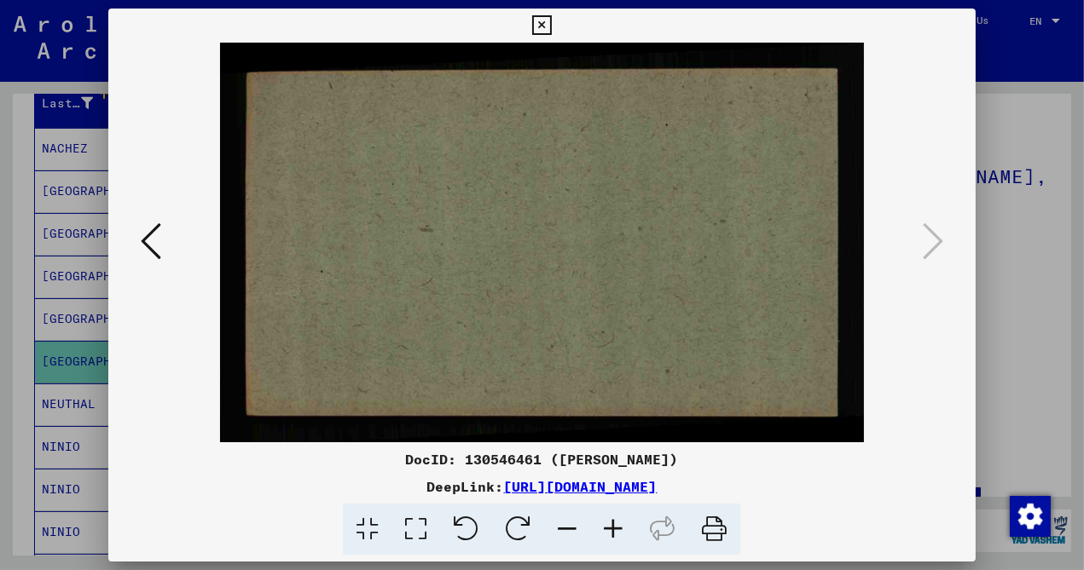
click at [552, 28] on icon at bounding box center [542, 25] width 20 height 20
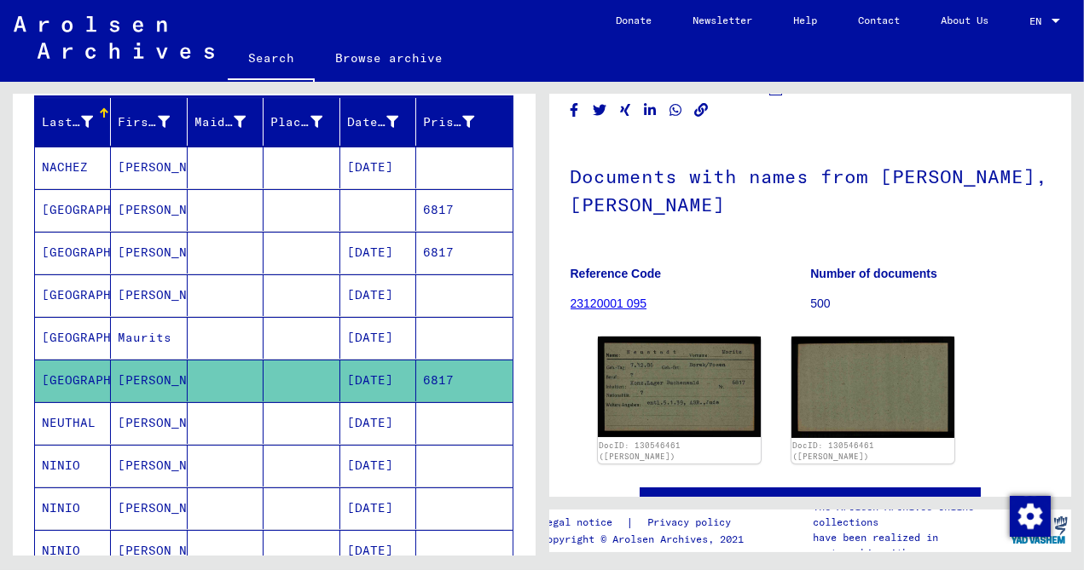
scroll to position [193, 0]
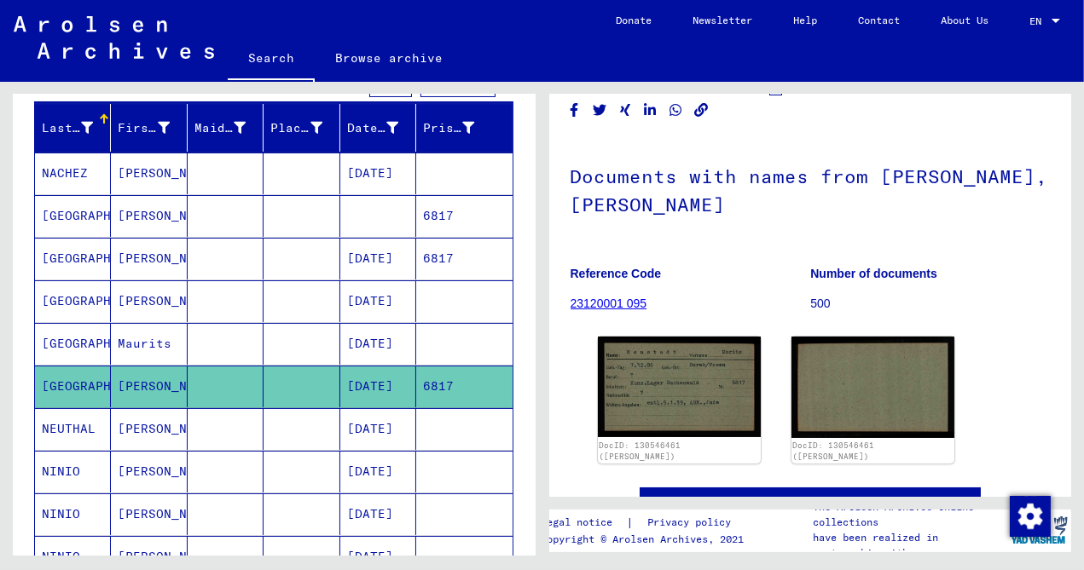
click at [64, 209] on mat-cell "[GEOGRAPHIC_DATA]" at bounding box center [73, 216] width 76 height 42
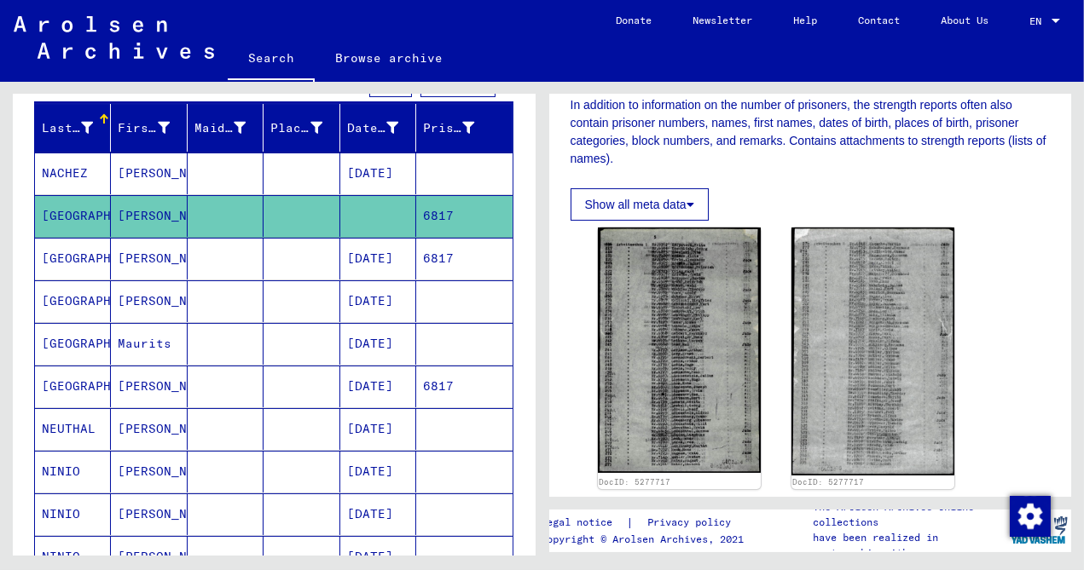
scroll to position [340, 0]
click at [72, 256] on mat-cell "[GEOGRAPHIC_DATA]" at bounding box center [73, 259] width 76 height 42
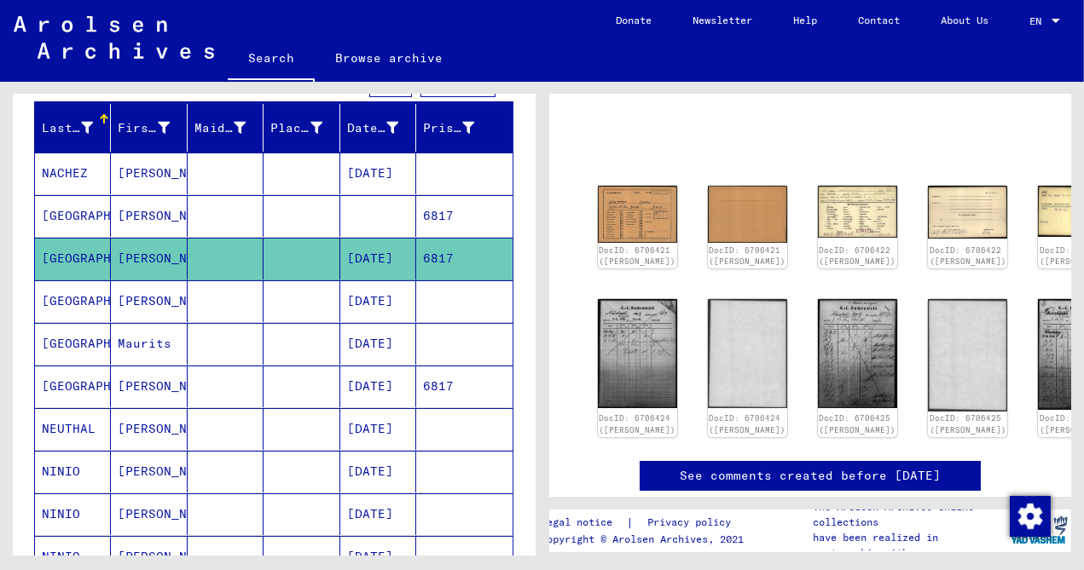
click at [66, 296] on mat-cell "[GEOGRAPHIC_DATA]" at bounding box center [73, 302] width 76 height 42
